Goal: Information Seeking & Learning: Learn about a topic

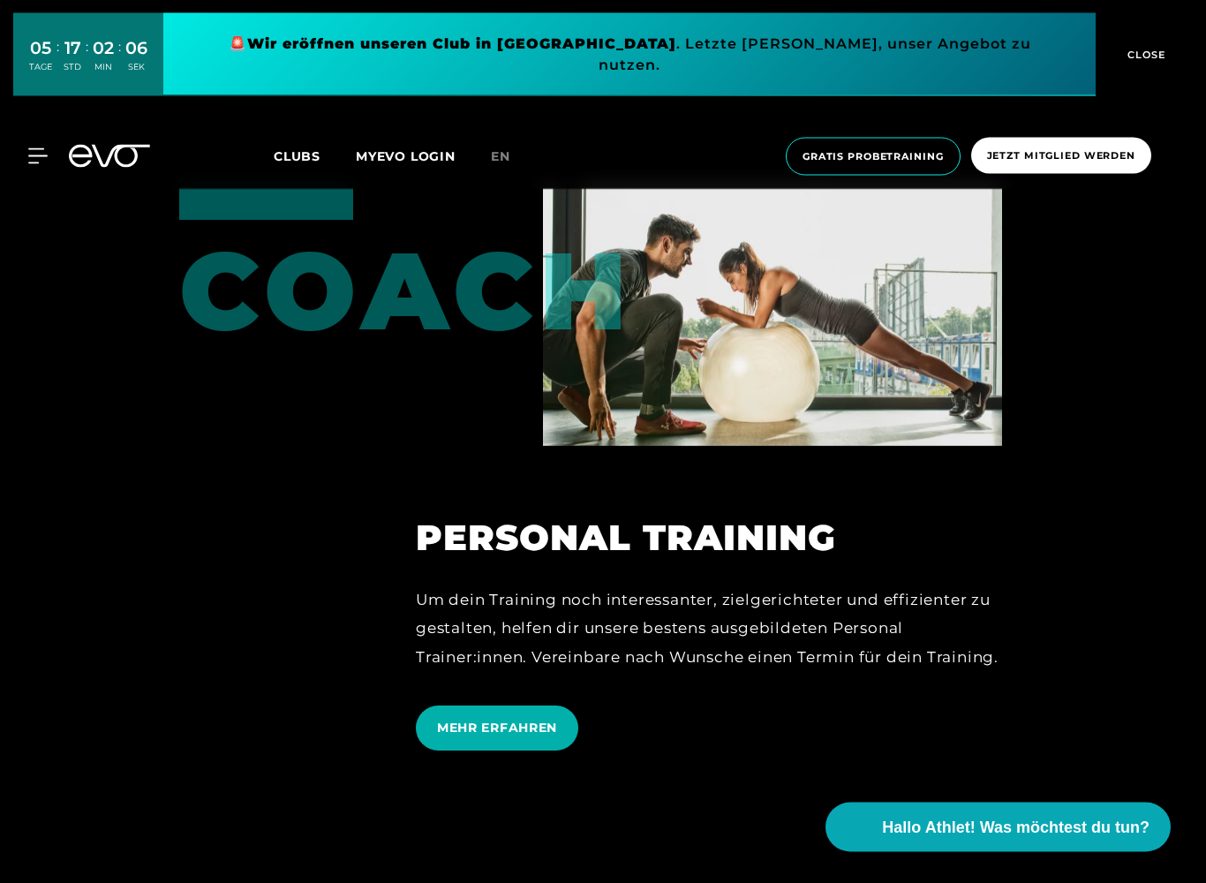
scroll to position [4499, 0]
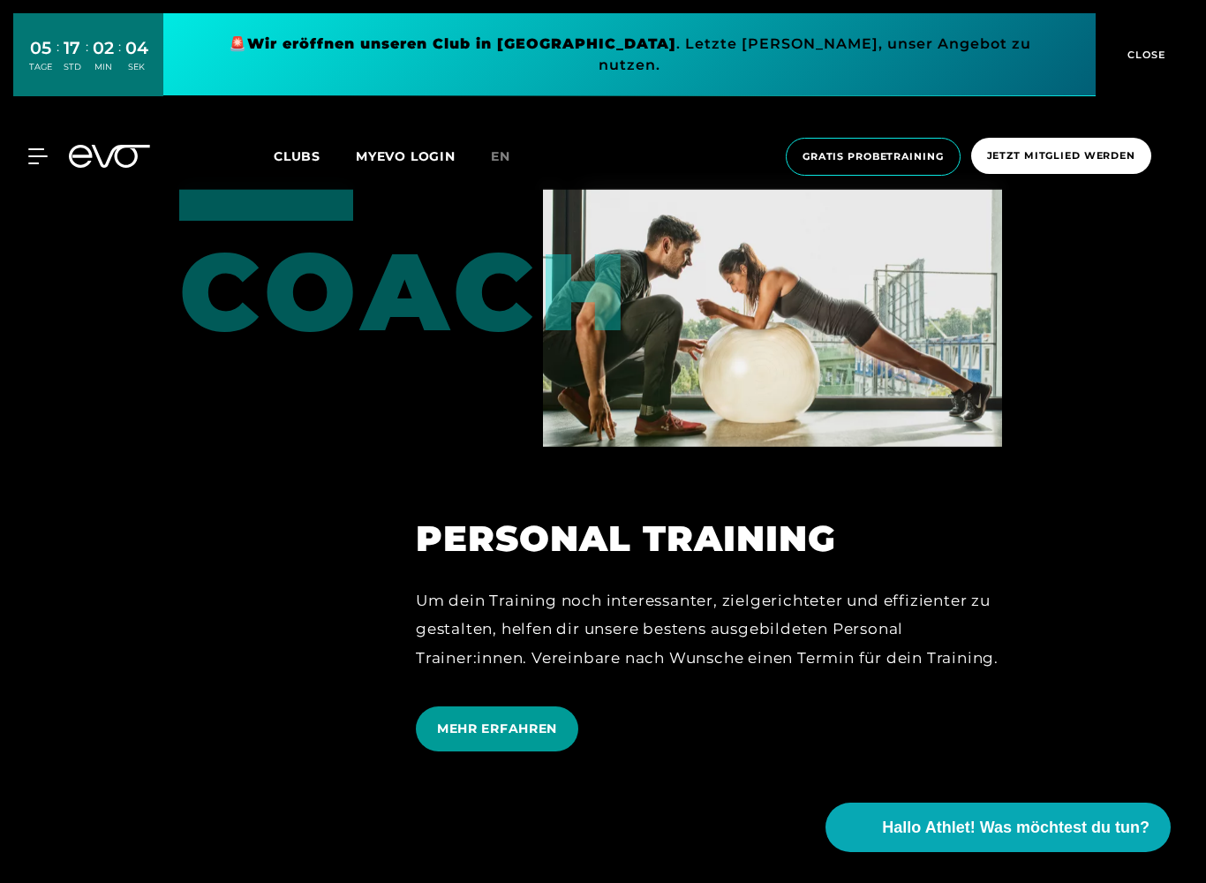
click at [505, 720] on span "MEHR ERFAHREN" at bounding box center [497, 728] width 162 height 45
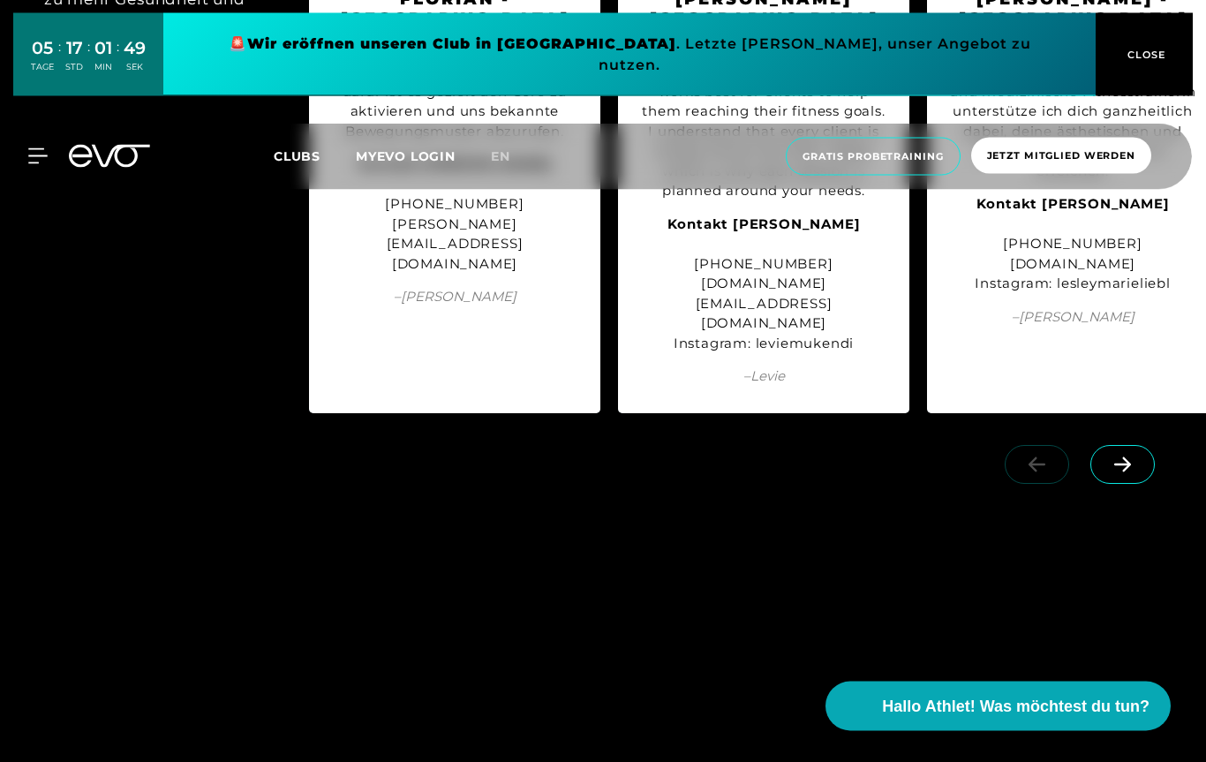
scroll to position [2307, 0]
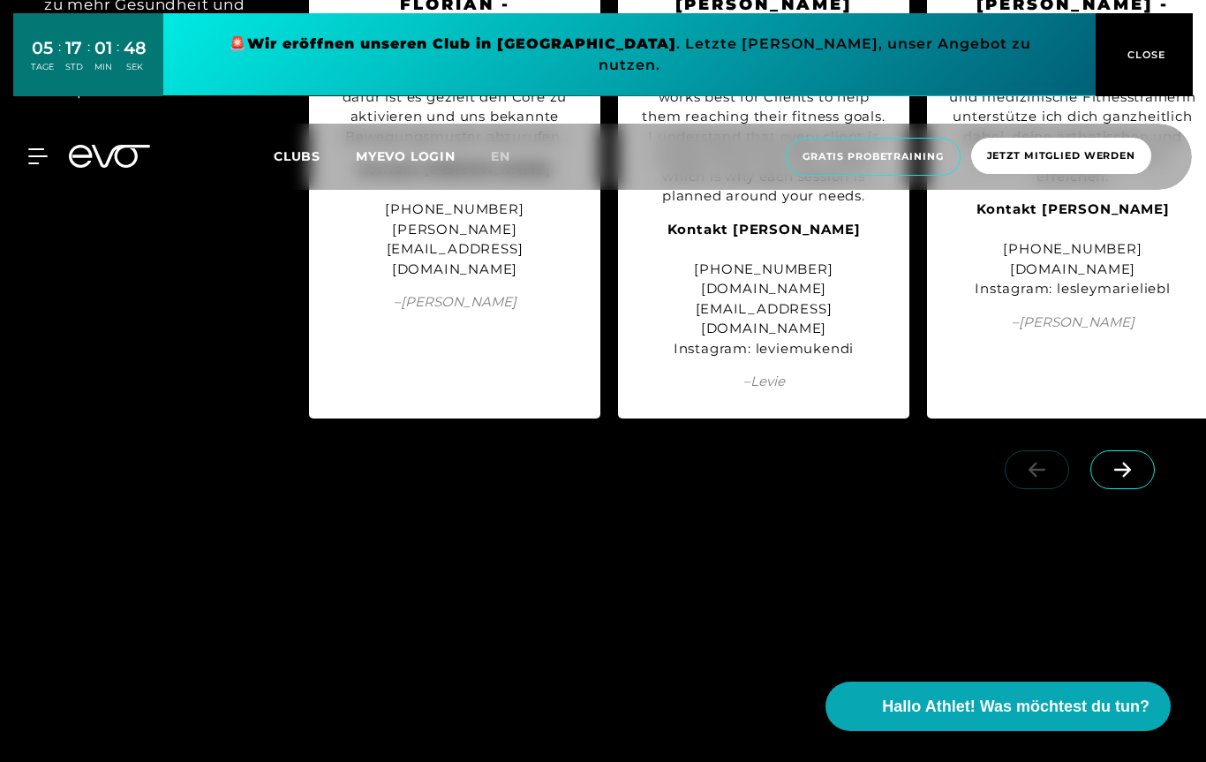
click at [1112, 450] on span at bounding box center [1122, 469] width 64 height 39
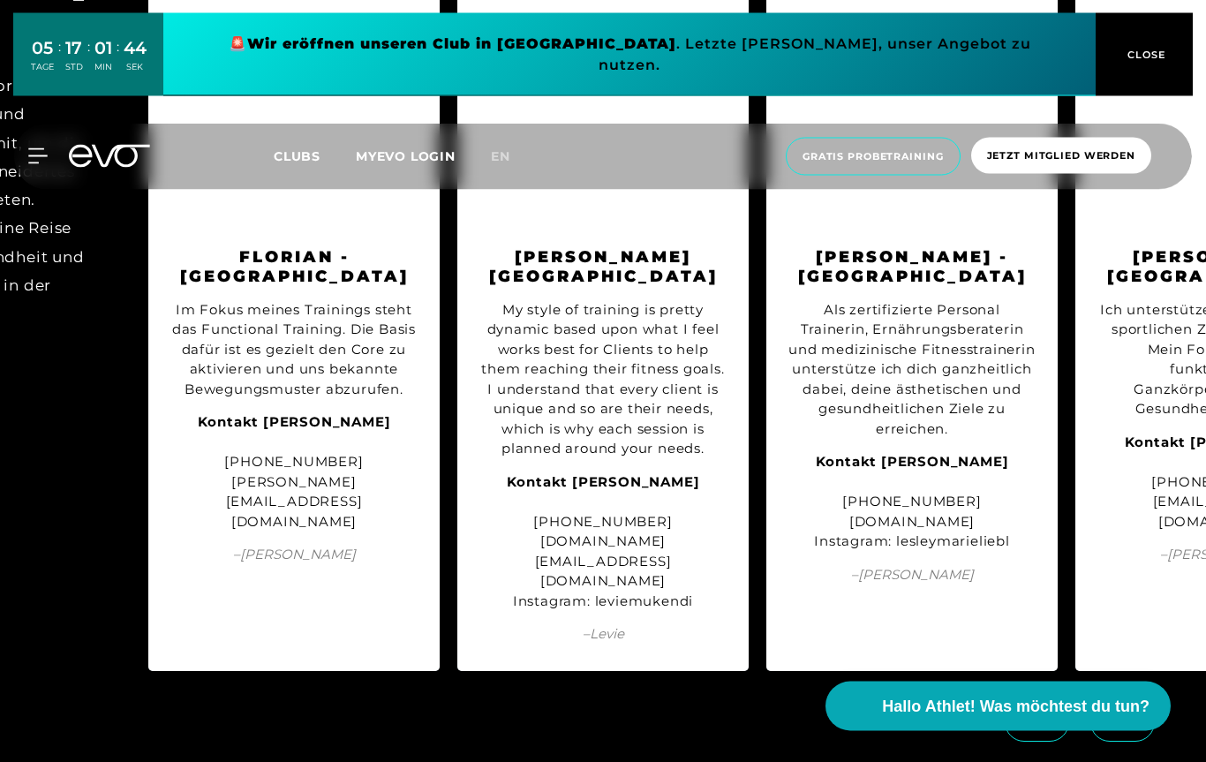
scroll to position [2055, 0]
click at [1118, 714] on icon at bounding box center [1122, 722] width 31 height 16
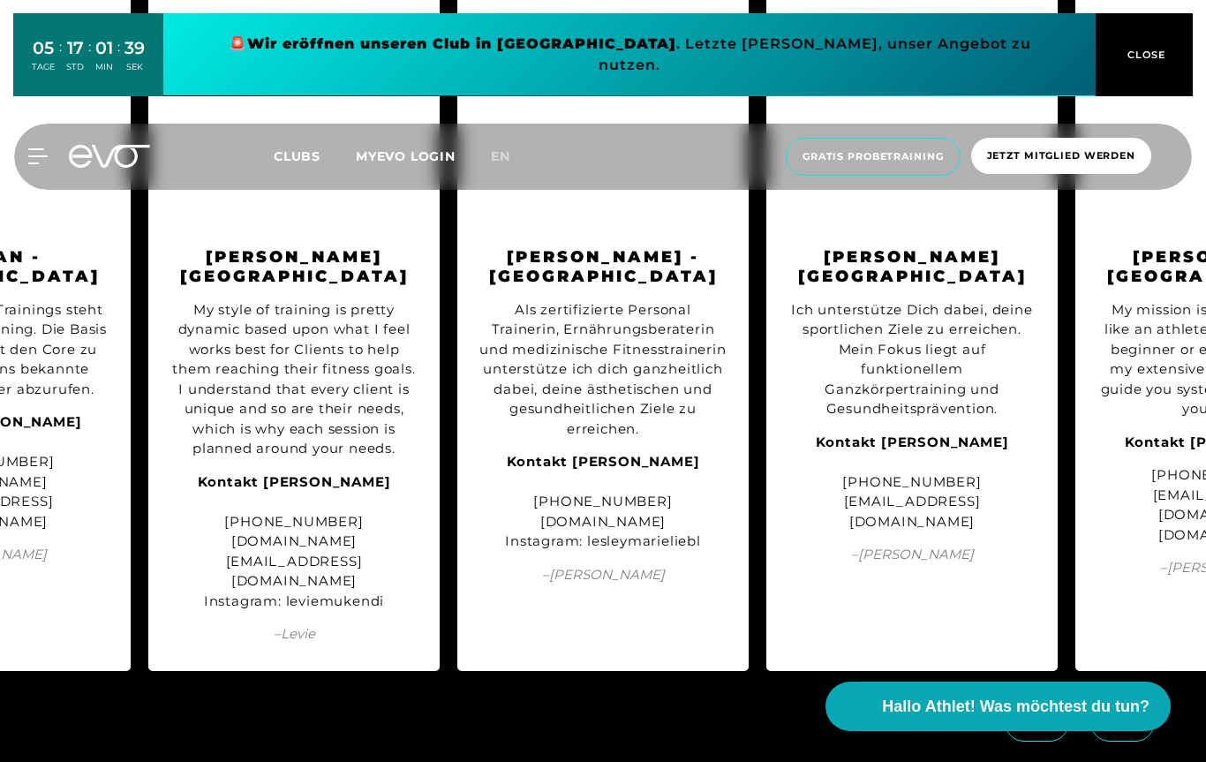
click at [1118, 714] on icon at bounding box center [1122, 722] width 31 height 16
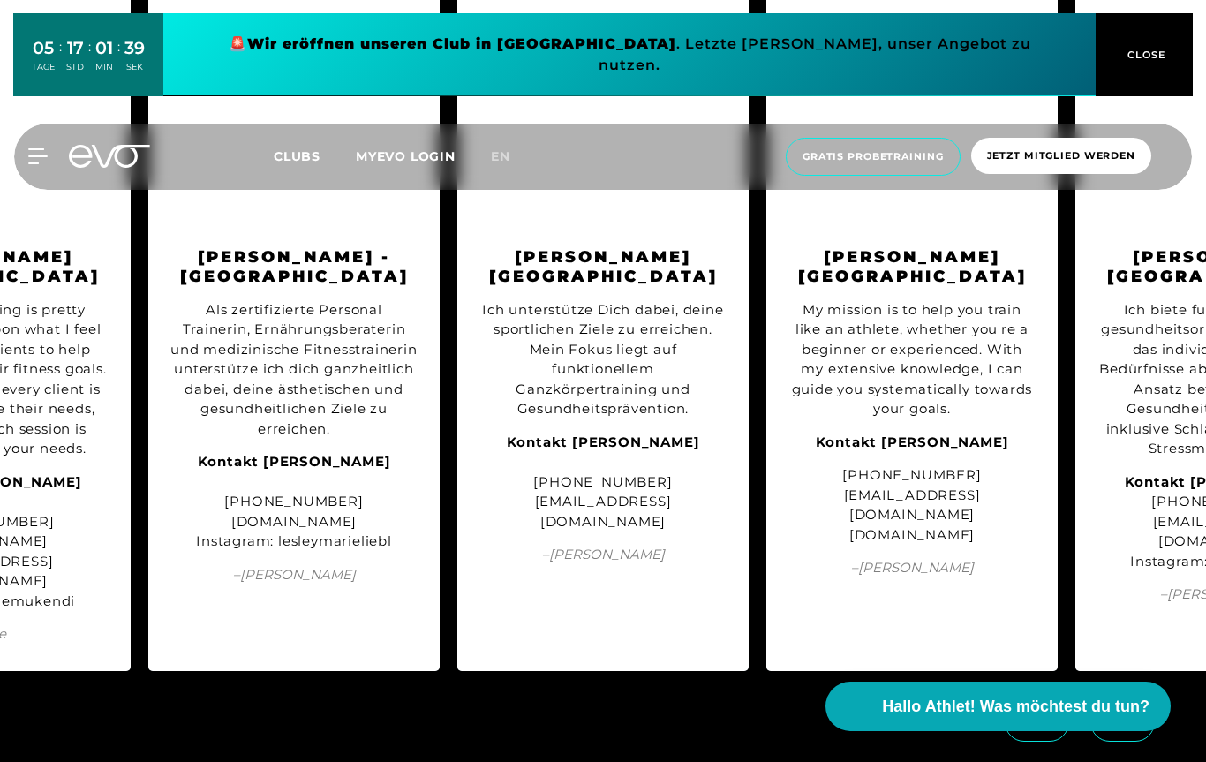
click at [1118, 714] on icon at bounding box center [1122, 722] width 31 height 16
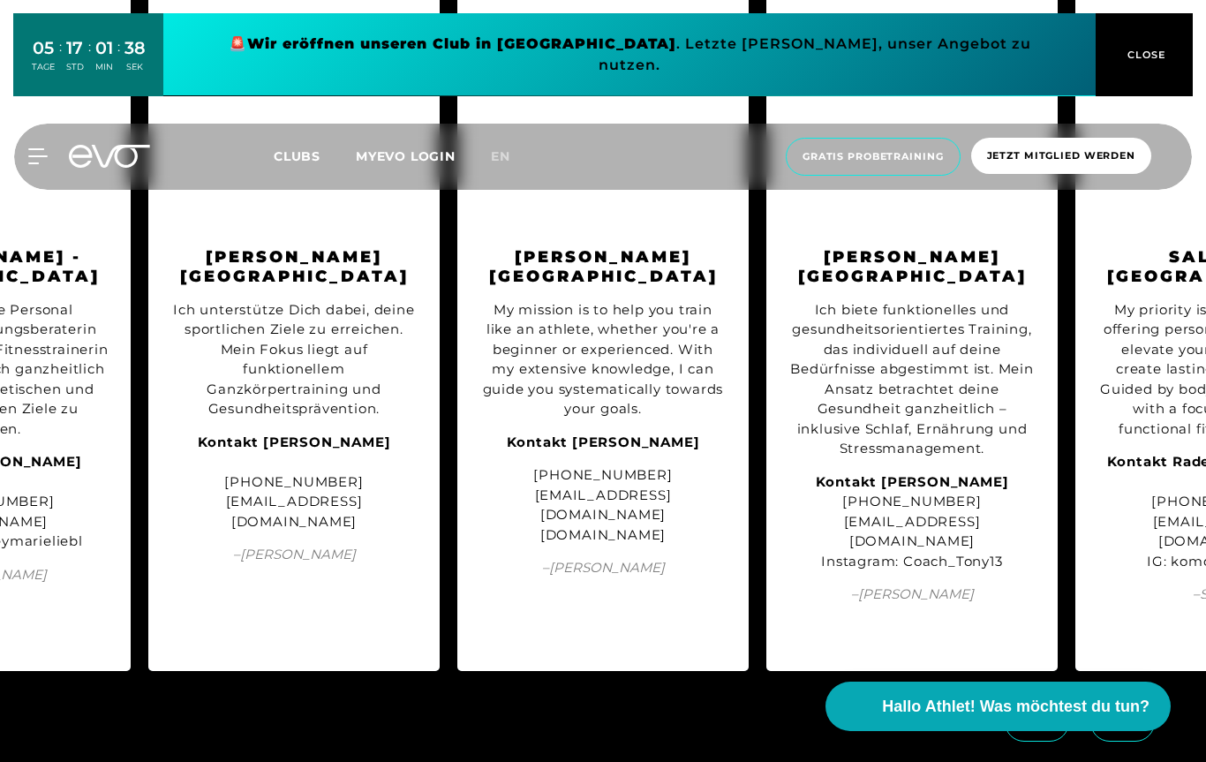
click at [1118, 714] on icon at bounding box center [1122, 722] width 31 height 16
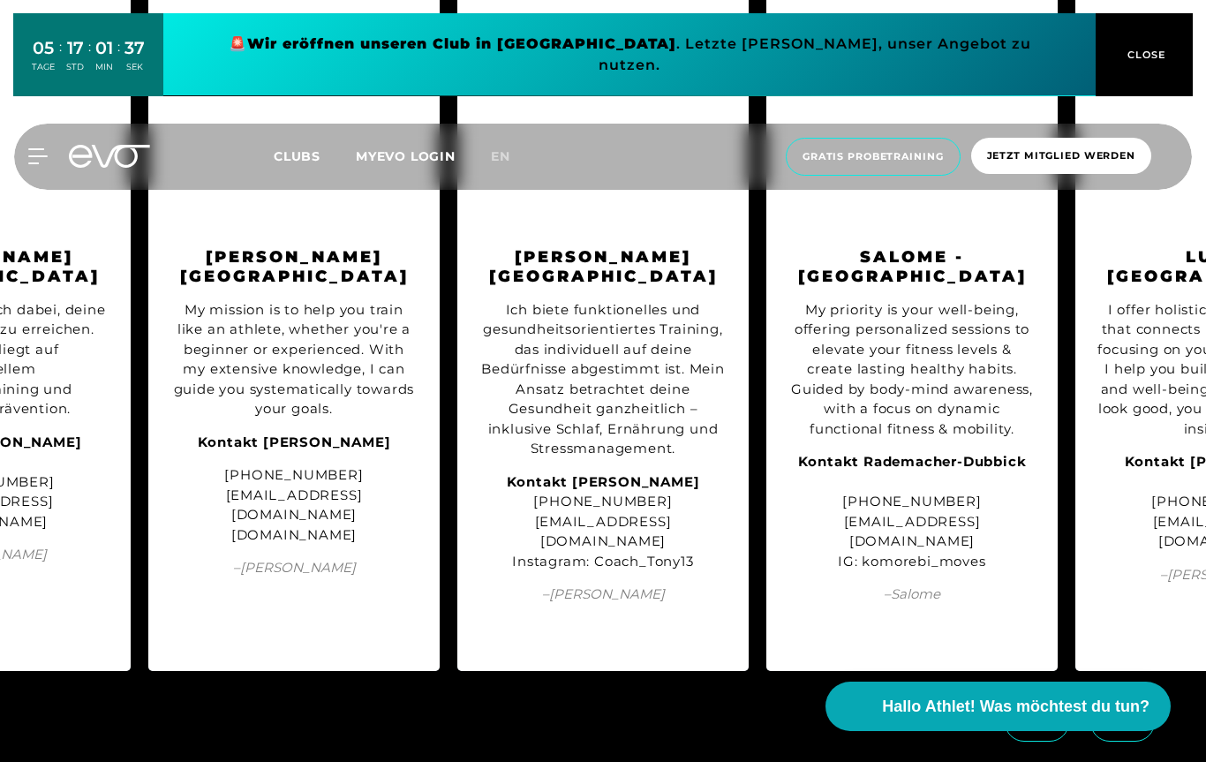
click at [1118, 714] on icon at bounding box center [1122, 722] width 31 height 16
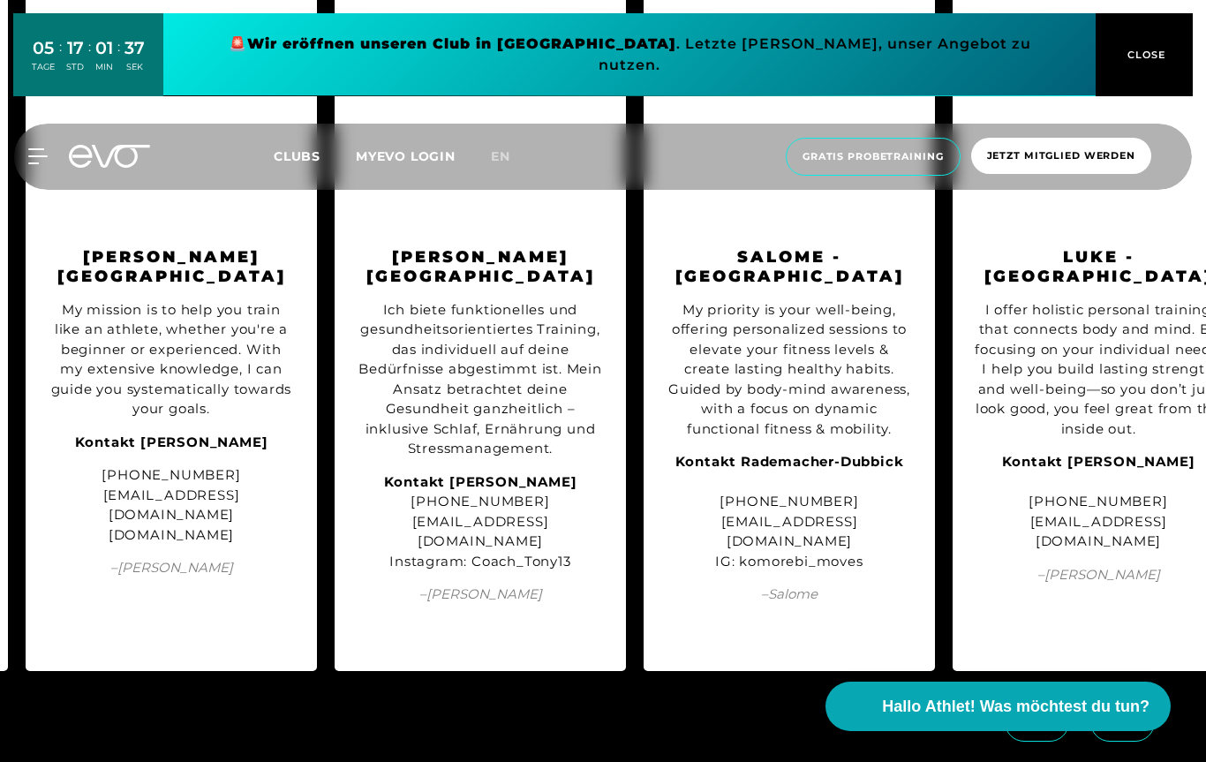
scroll to position [0, 1557]
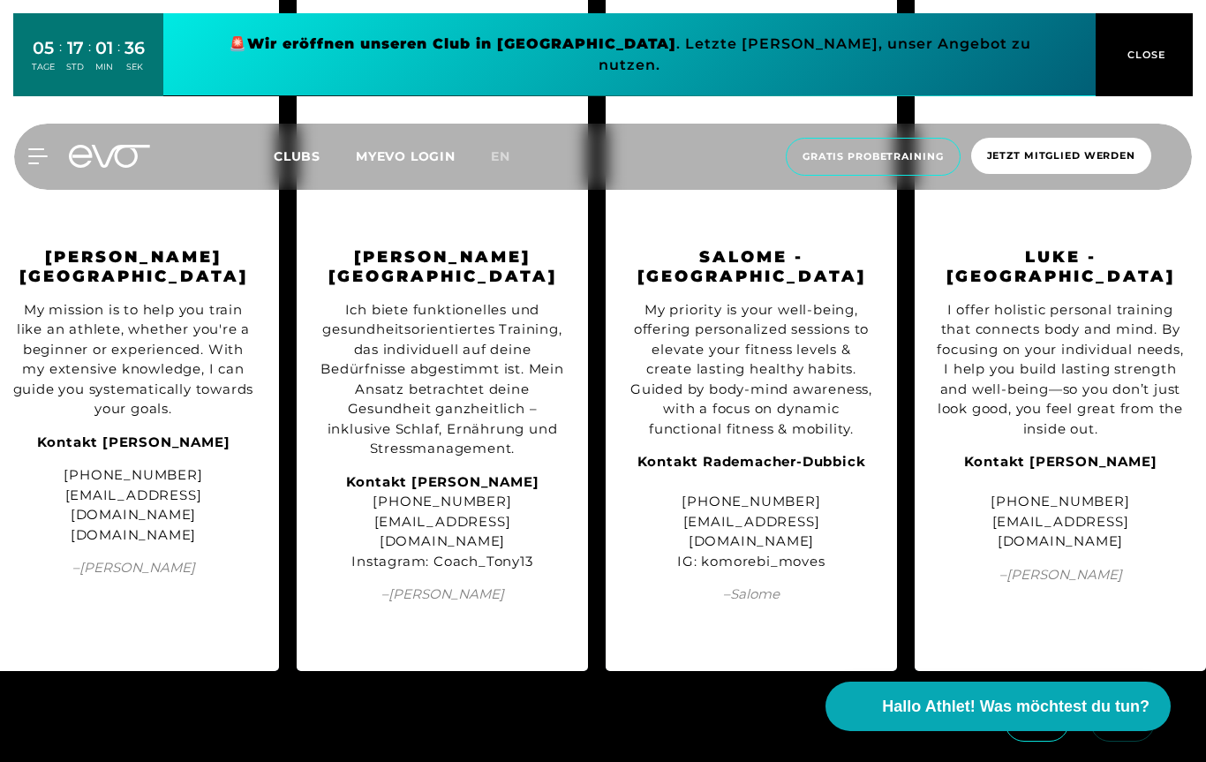
click at [1118, 689] on div at bounding box center [1082, 738] width 245 height 99
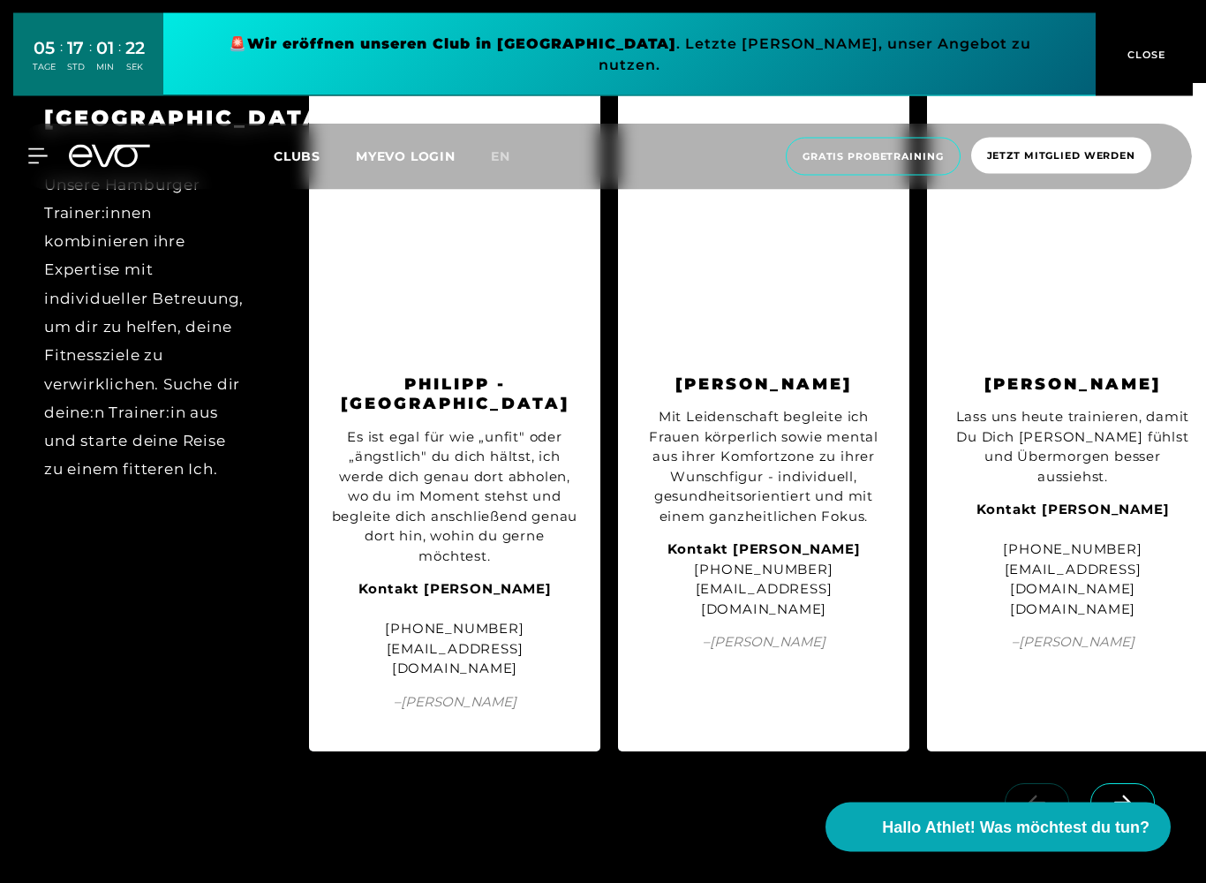
scroll to position [3861, 0]
click at [1131, 761] on span at bounding box center [1122, 802] width 64 height 39
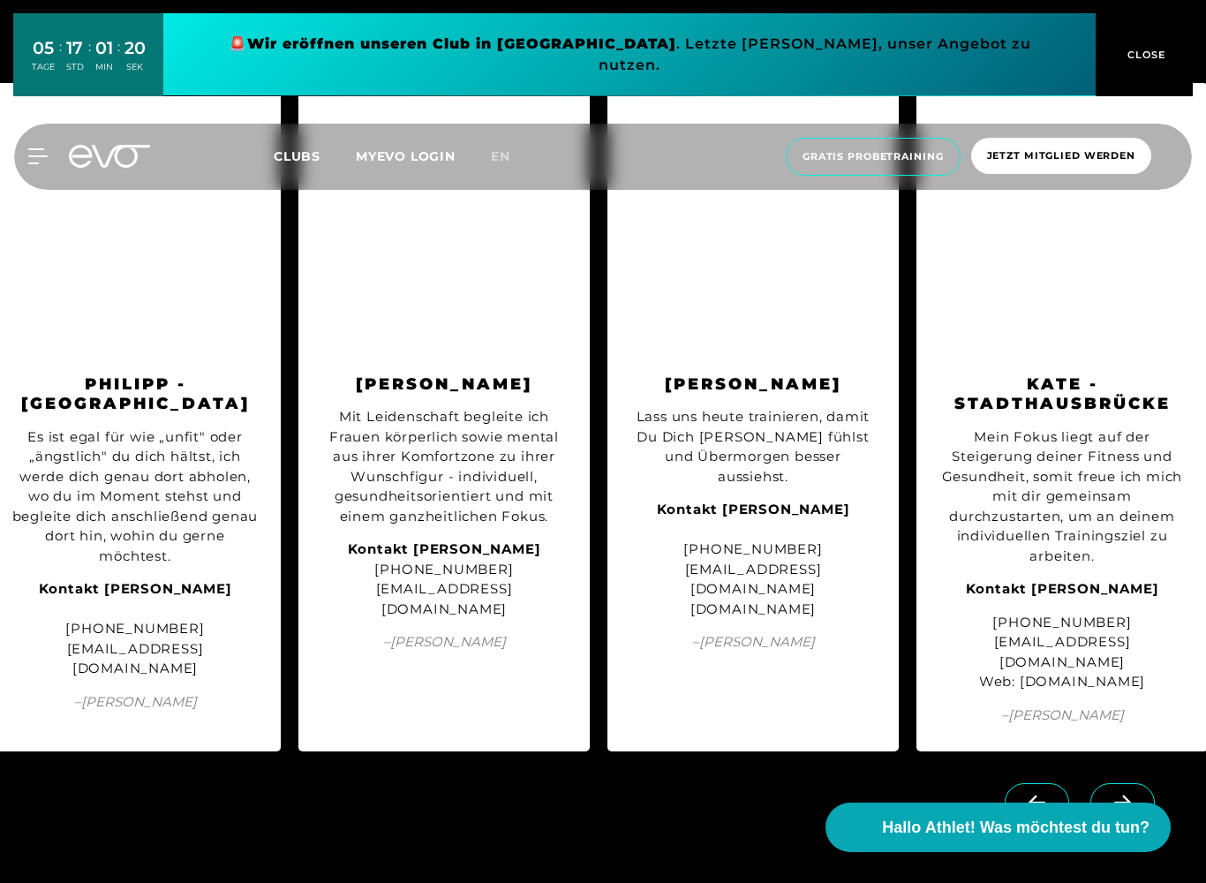
scroll to position [0, 321]
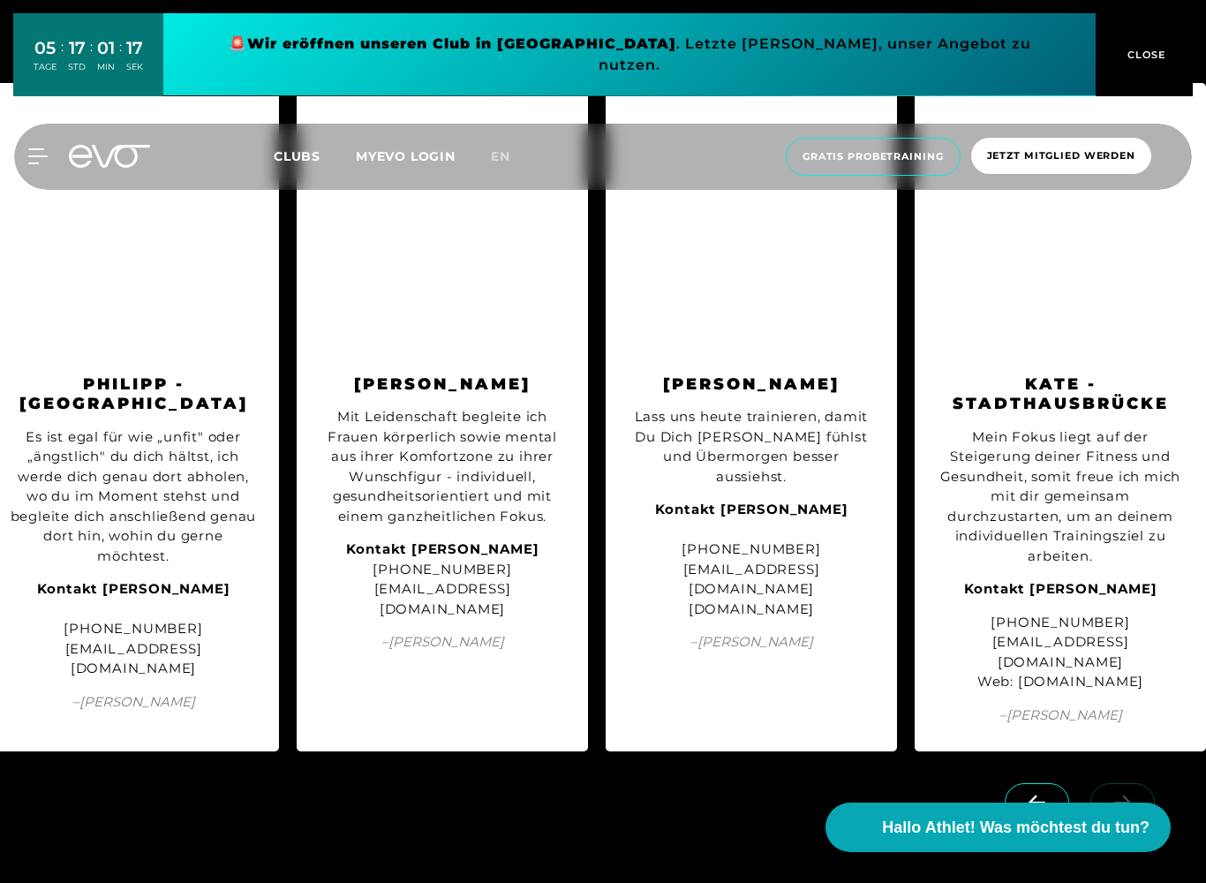
click at [1036, 761] on span at bounding box center [1037, 802] width 64 height 39
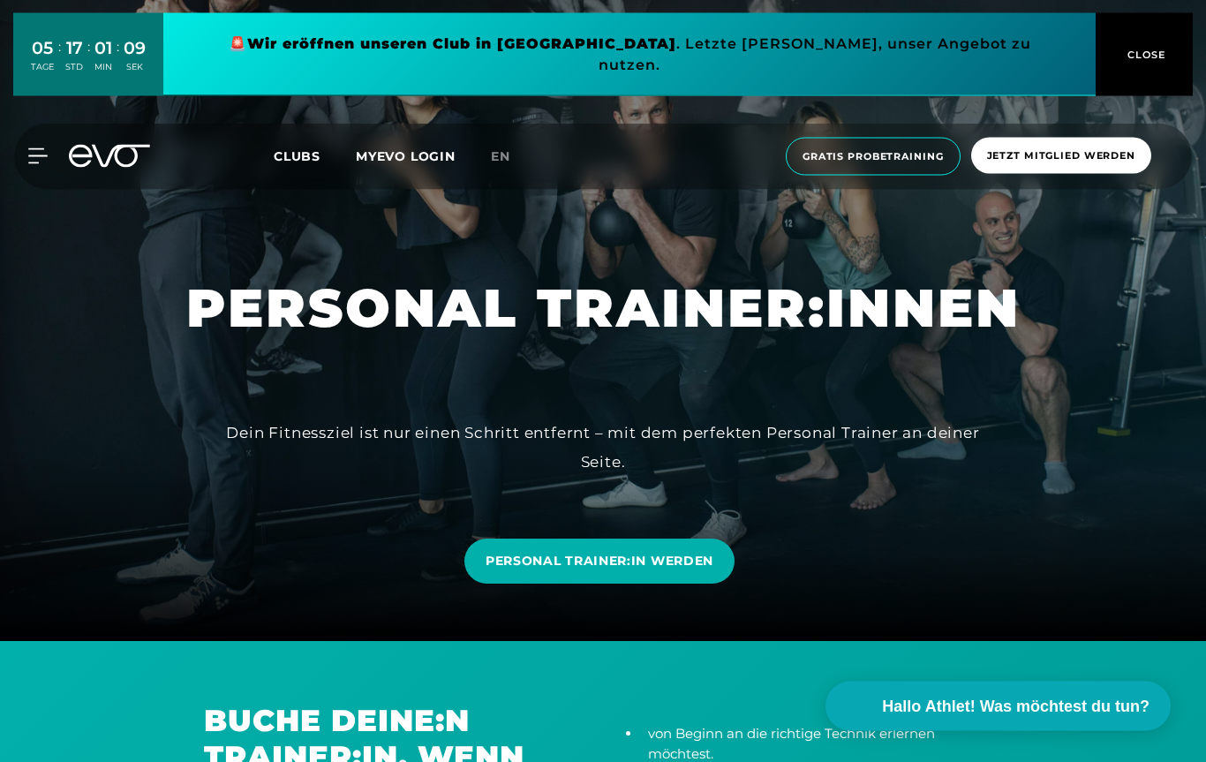
scroll to position [0, 0]
